Goal: Task Accomplishment & Management: Manage account settings

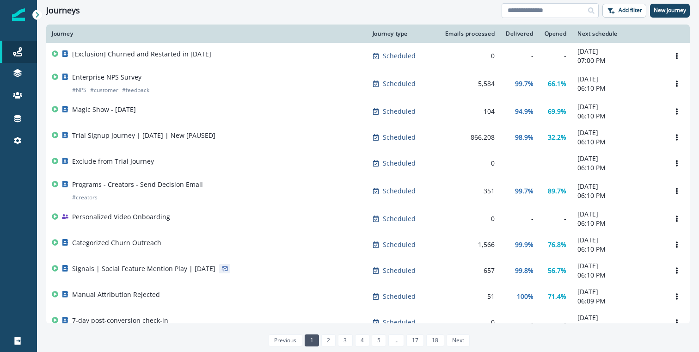
click at [528, 10] on input at bounding box center [549, 10] width 97 height 15
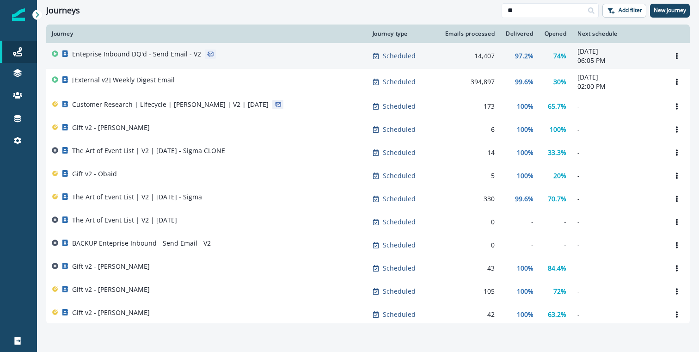
type input "**"
click at [115, 54] on p "Enteprise Inbound DQ'd - Send Email - V2" at bounding box center [136, 53] width 129 height 9
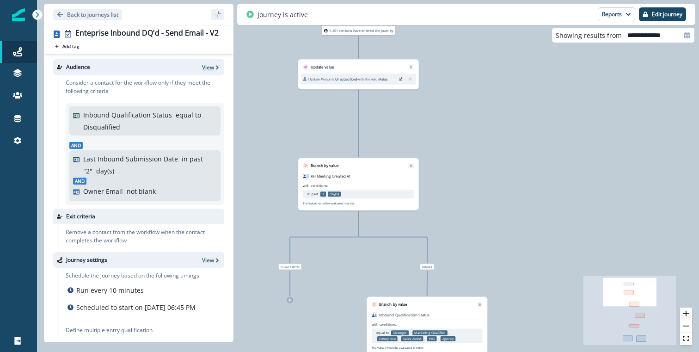
click at [215, 68] on icon "button" at bounding box center [217, 67] width 6 height 6
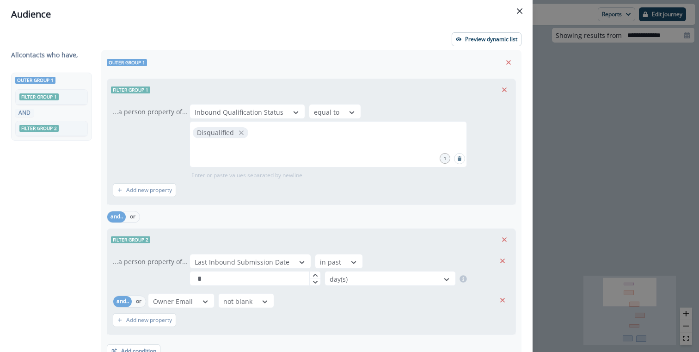
click at [648, 159] on div "Audience Preview dynamic list All contact s who have, Outer group 1 Filter grou…" at bounding box center [349, 176] width 699 height 352
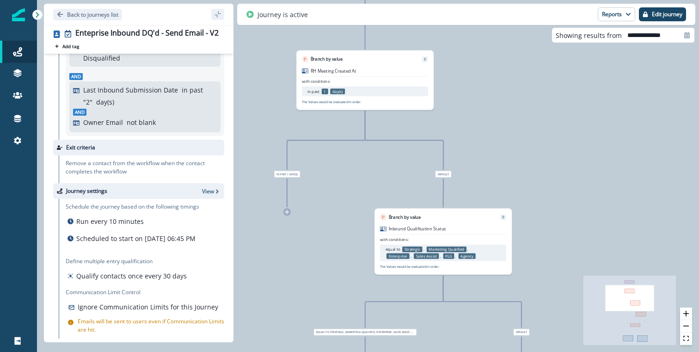
scroll to position [71, 0]
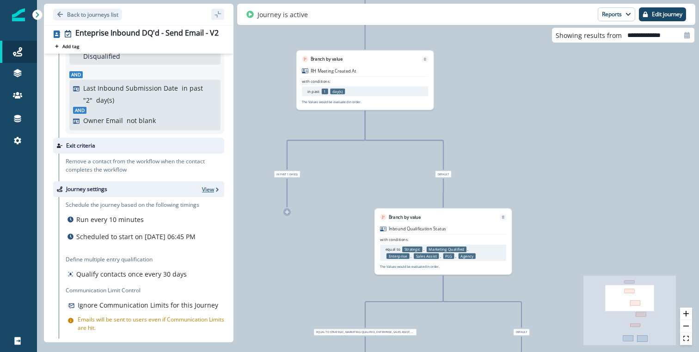
click at [214, 186] on icon "button" at bounding box center [217, 189] width 6 height 6
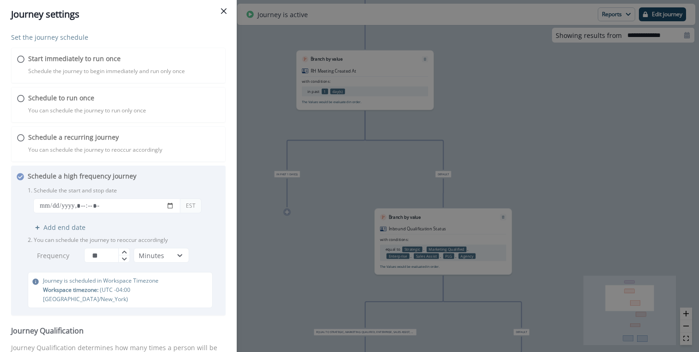
scroll to position [99, 0]
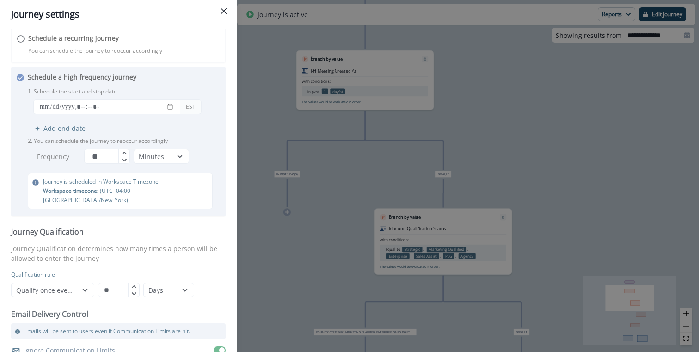
click at [581, 122] on div "Journey settings Set the journey schedule Start immediately to run once Schedul…" at bounding box center [349, 176] width 699 height 352
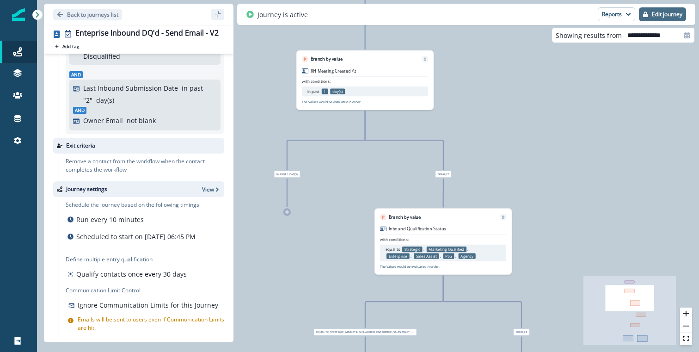
click at [659, 15] on p "Edit journey" at bounding box center [667, 14] width 30 height 6
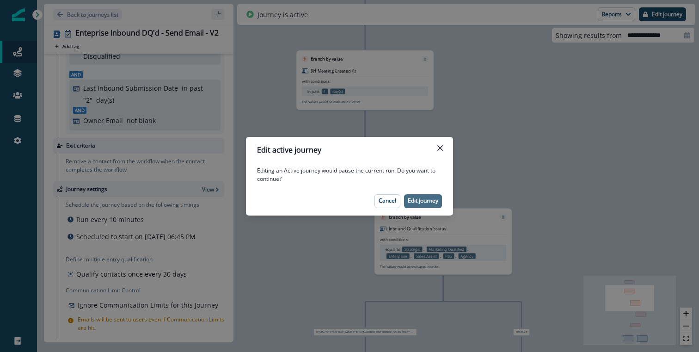
click at [428, 203] on p "Edit journey" at bounding box center [423, 200] width 30 height 6
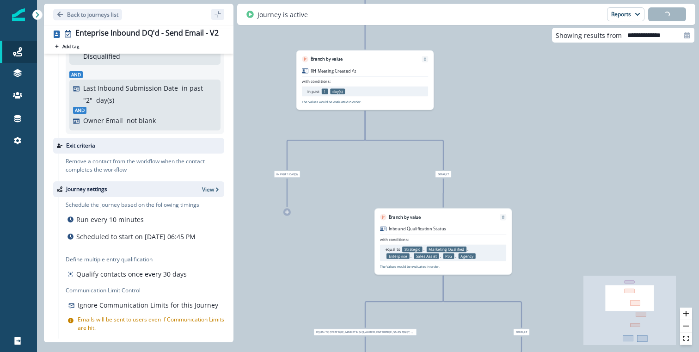
scroll to position [89, 0]
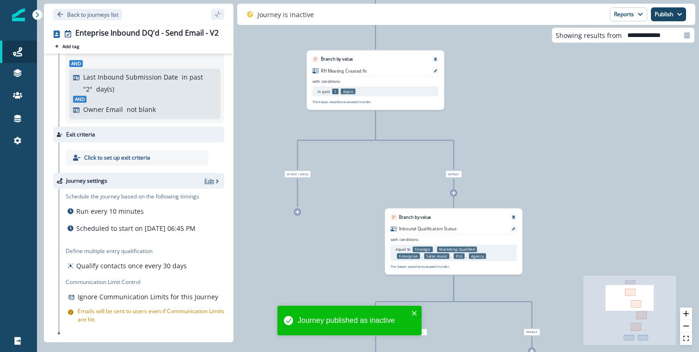
click at [210, 177] on p "Edit" at bounding box center [209, 181] width 10 height 8
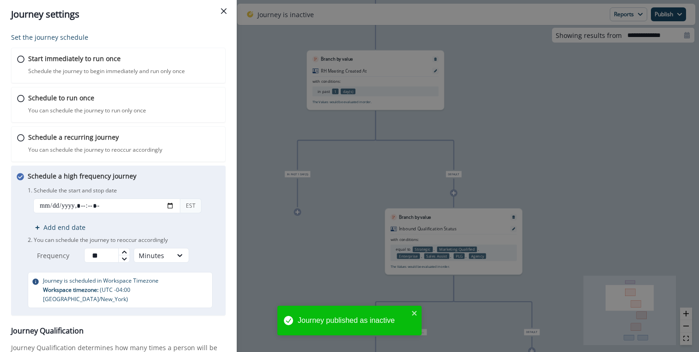
scroll to position [116, 0]
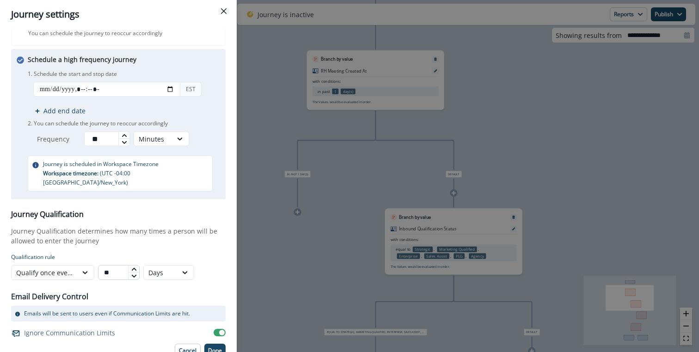
click at [109, 265] on input "**" at bounding box center [119, 272] width 42 height 15
click at [155, 268] on div "Days" at bounding box center [160, 273] width 24 height 10
click at [157, 253] on p "Qualification rule" at bounding box center [118, 257] width 214 height 8
click at [118, 265] on input "**" at bounding box center [119, 272] width 42 height 15
type input "*"
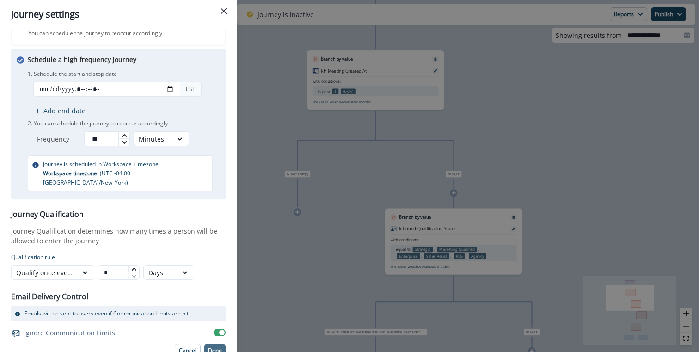
type input "*"
click at [216, 347] on p "Done" at bounding box center [215, 350] width 14 height 6
click at [212, 343] on button "Done" at bounding box center [214, 350] width 21 height 14
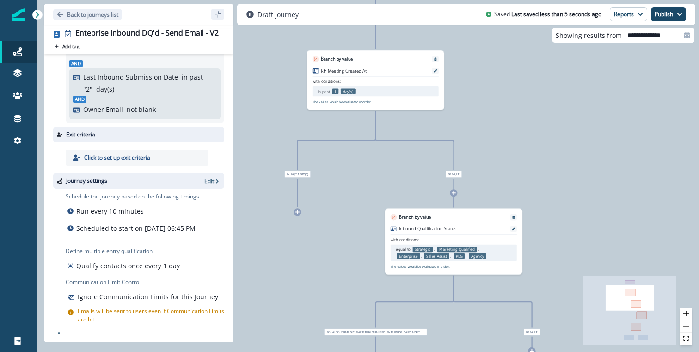
scroll to position [91, 0]
click at [659, 11] on button "Publish" at bounding box center [668, 14] width 35 height 14
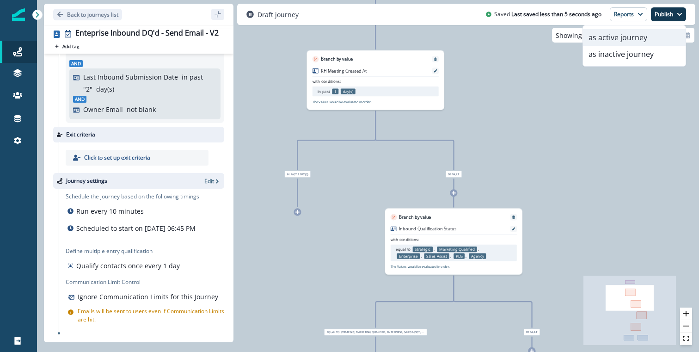
click at [638, 39] on button "as active journey" at bounding box center [634, 37] width 103 height 17
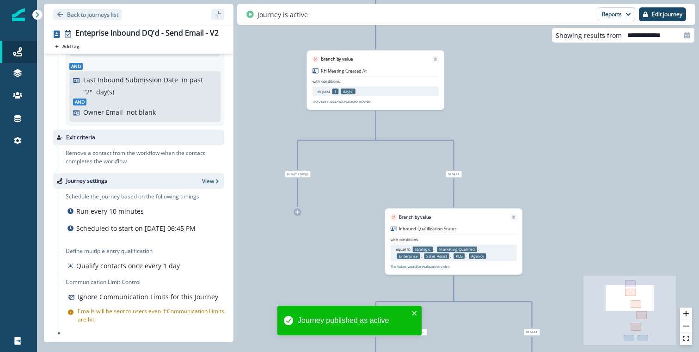
scroll to position [89, 0]
